Goal: Transaction & Acquisition: Purchase product/service

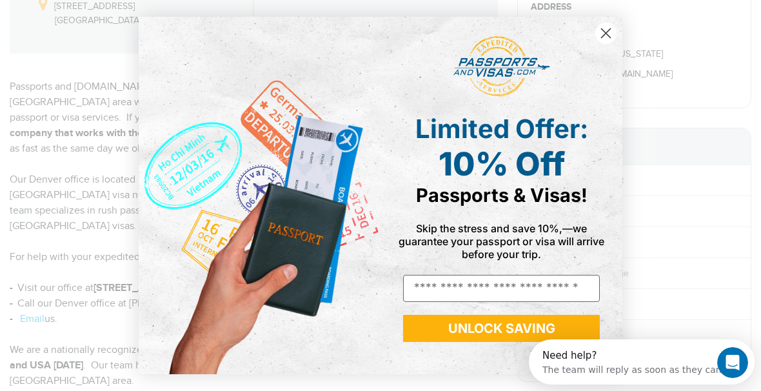
drag, startPoint x: 598, startPoint y: 40, endPoint x: 449, endPoint y: 199, distance: 217.6
click at [460, 188] on div "Close dialog Limited Offer: 10% Off Passports & Visas! Skip the stress and save…" at bounding box center [381, 195] width 484 height 357
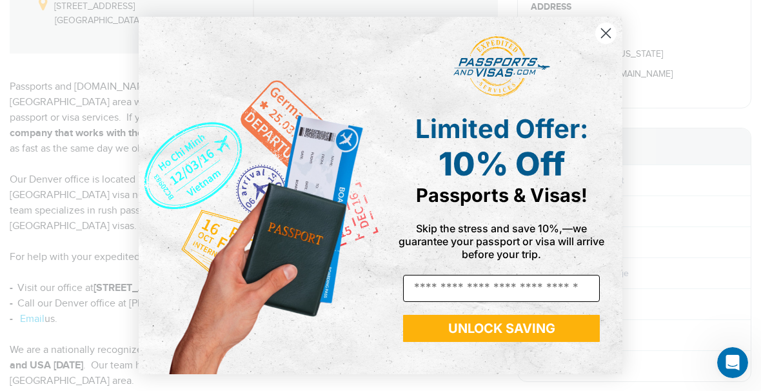
click at [435, 286] on input "Email" at bounding box center [501, 288] width 197 height 27
type input "**********"
click at [479, 333] on button "UNLOCK SAVING" at bounding box center [501, 328] width 197 height 27
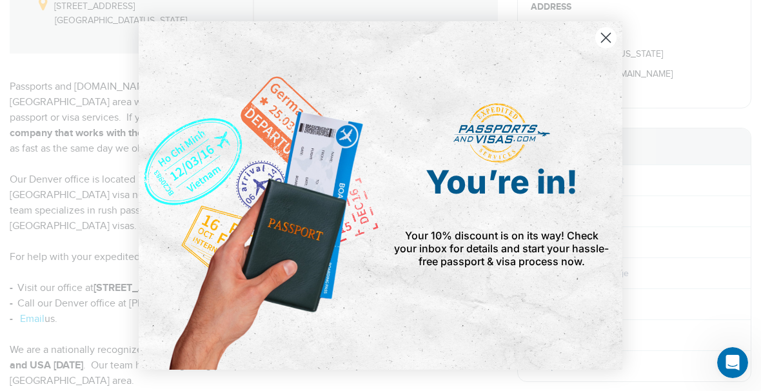
click at [609, 44] on circle "Close dialog" at bounding box center [605, 37] width 21 height 21
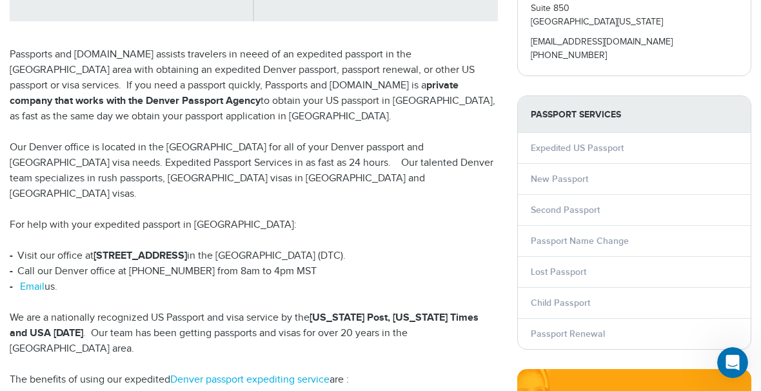
scroll to position [285, 0]
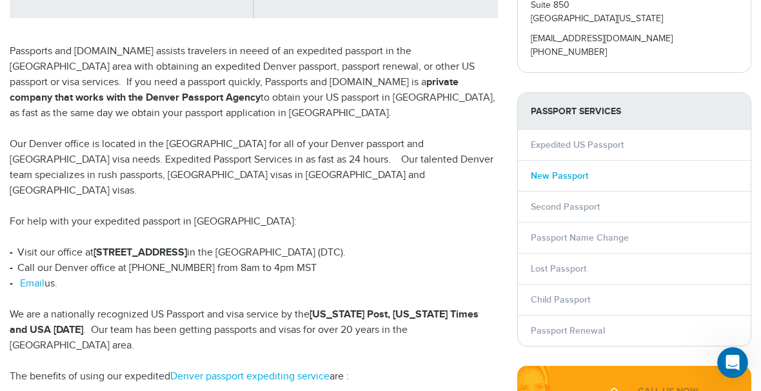
click at [541, 177] on link "New Passport" at bounding box center [559, 175] width 57 height 11
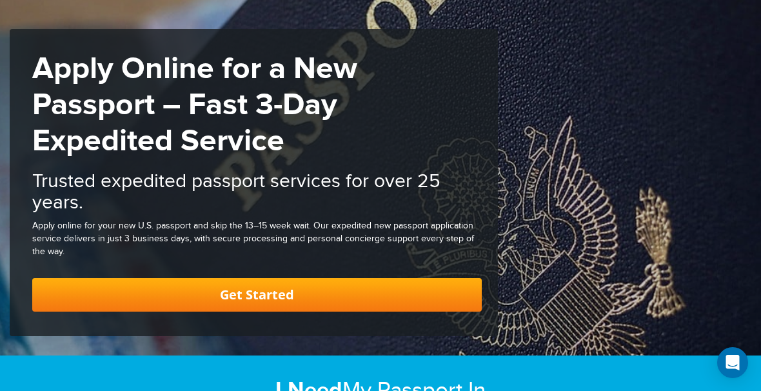
click at [431, 297] on link "Get Started" at bounding box center [256, 295] width 449 height 34
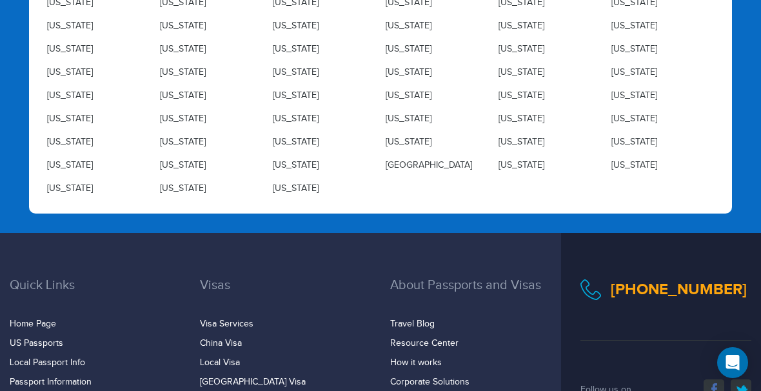
scroll to position [4191, 0]
